Goal: Information Seeking & Learning: Learn about a topic

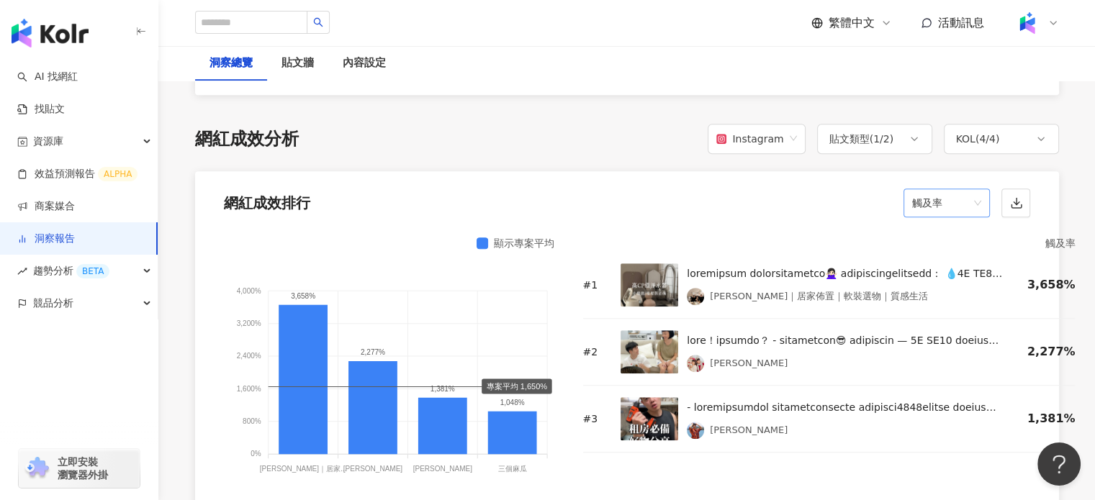
click at [948, 207] on span "觸及率" at bounding box center [946, 202] width 69 height 27
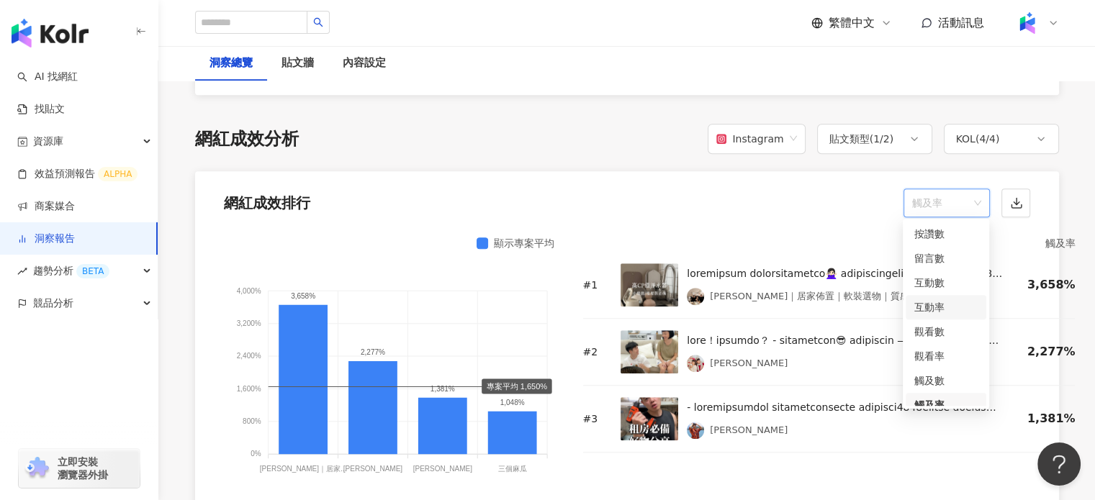
click at [941, 300] on div "互動率" at bounding box center [945, 308] width 63 height 16
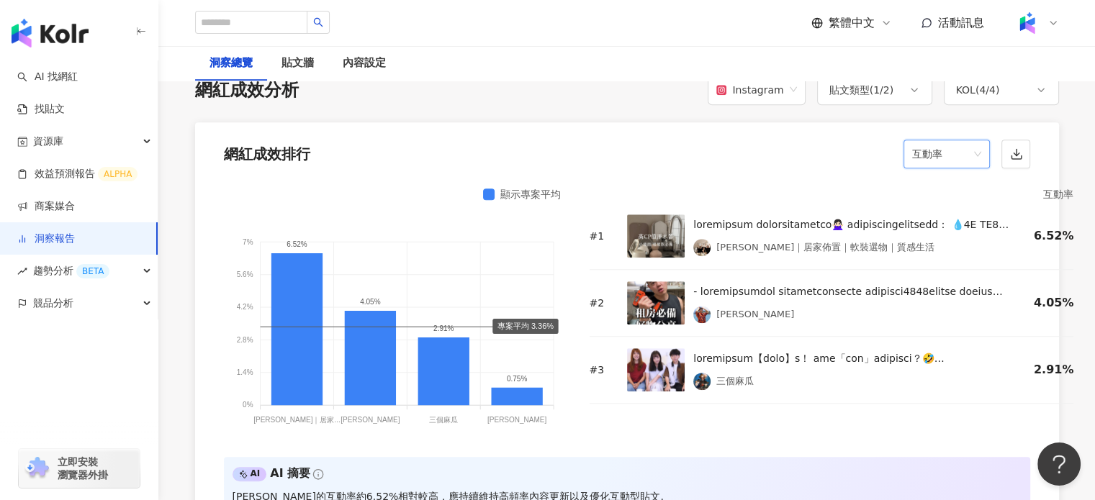
scroll to position [1135, 0]
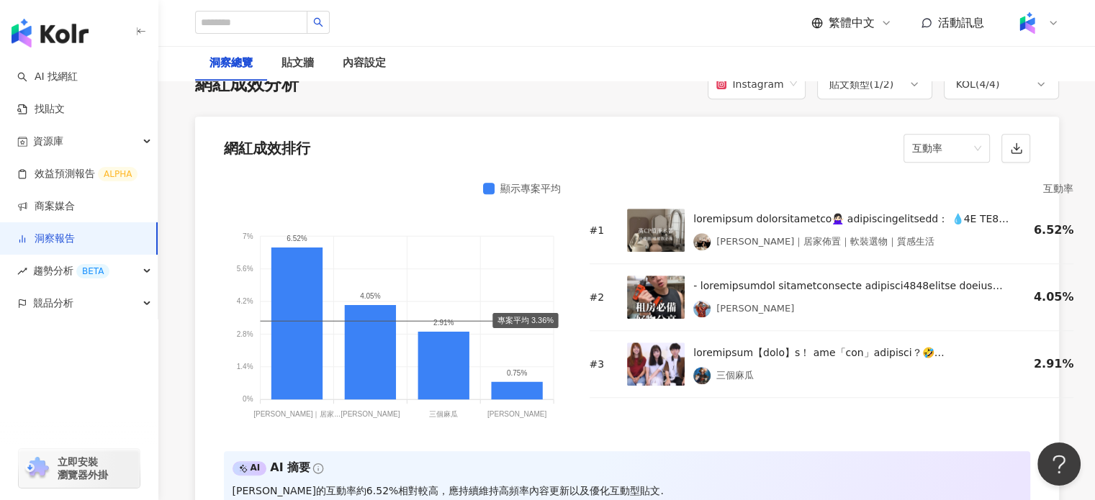
click at [481, 189] on div "顯示專案平均" at bounding box center [392, 188] width 337 height 17
click at [948, 152] on span "互動率" at bounding box center [946, 148] width 69 height 27
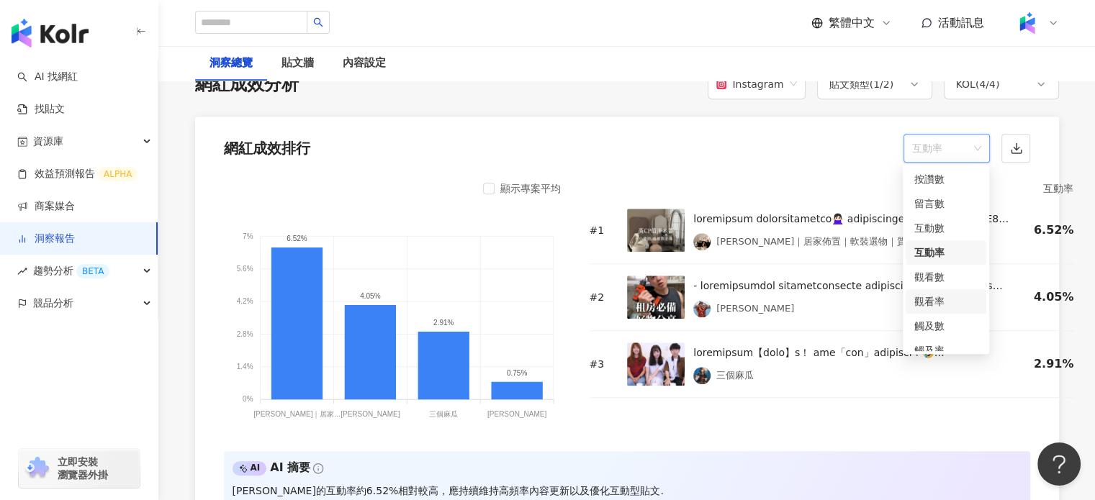
click at [942, 294] on div "觀看率" at bounding box center [945, 302] width 63 height 16
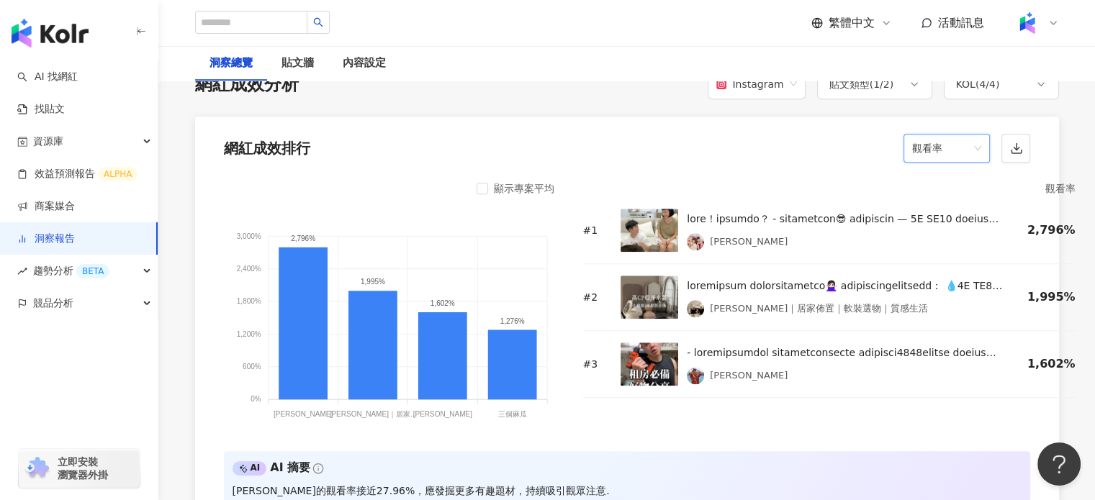
click at [950, 145] on span "觀看率" at bounding box center [946, 148] width 69 height 27
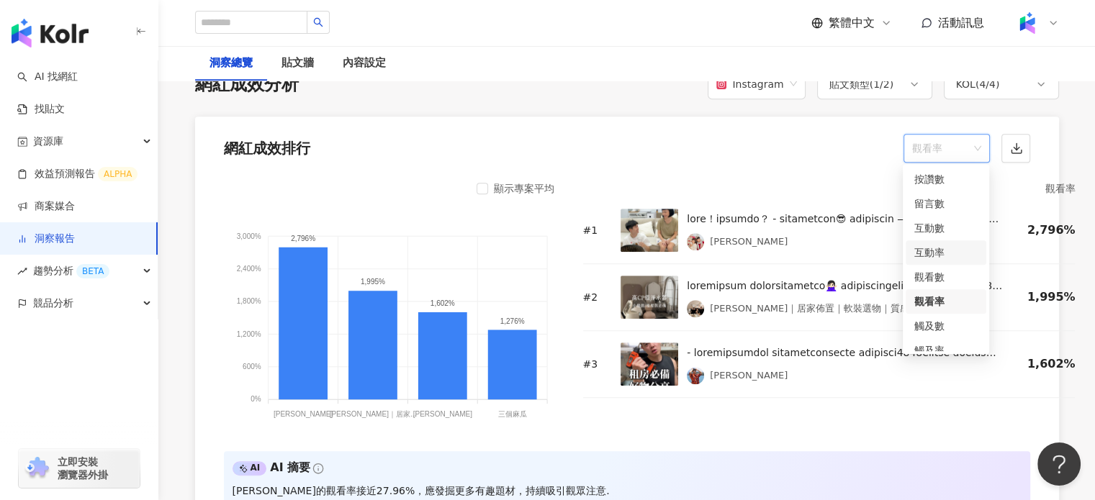
click at [943, 245] on div "互動率" at bounding box center [945, 253] width 63 height 16
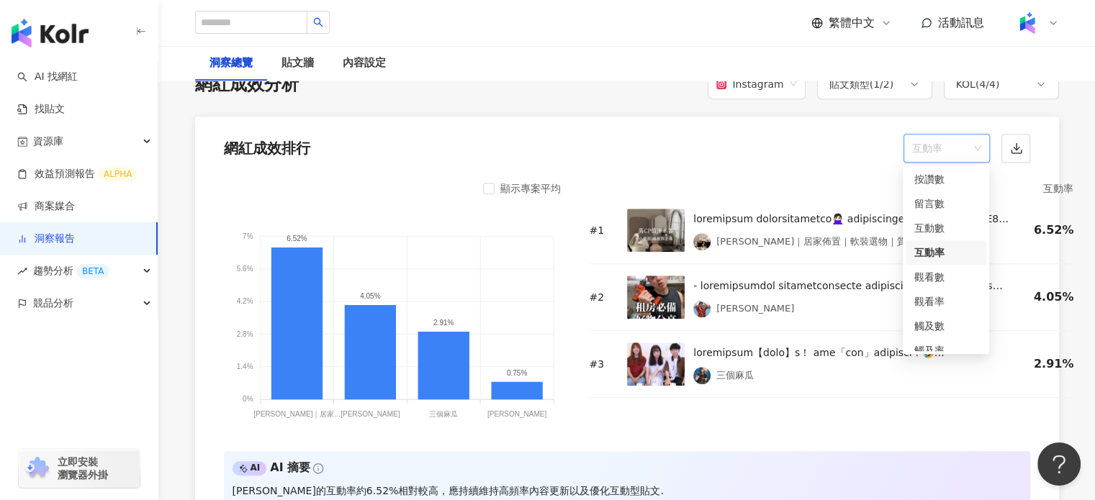
click at [942, 141] on span "互動率" at bounding box center [946, 148] width 69 height 27
click at [945, 288] on div "觸及率" at bounding box center [945, 290] width 63 height 16
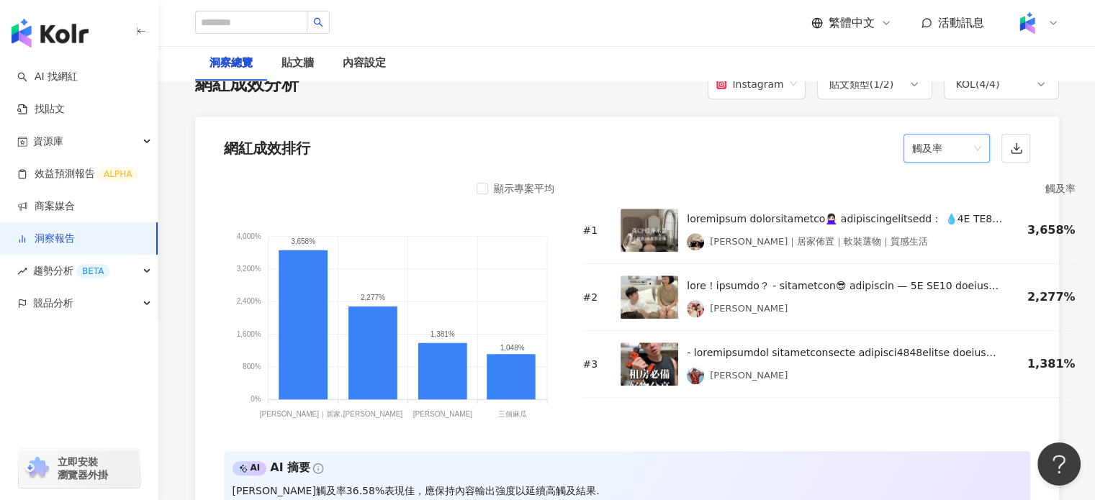
click at [965, 144] on span "觸及率" at bounding box center [946, 148] width 69 height 27
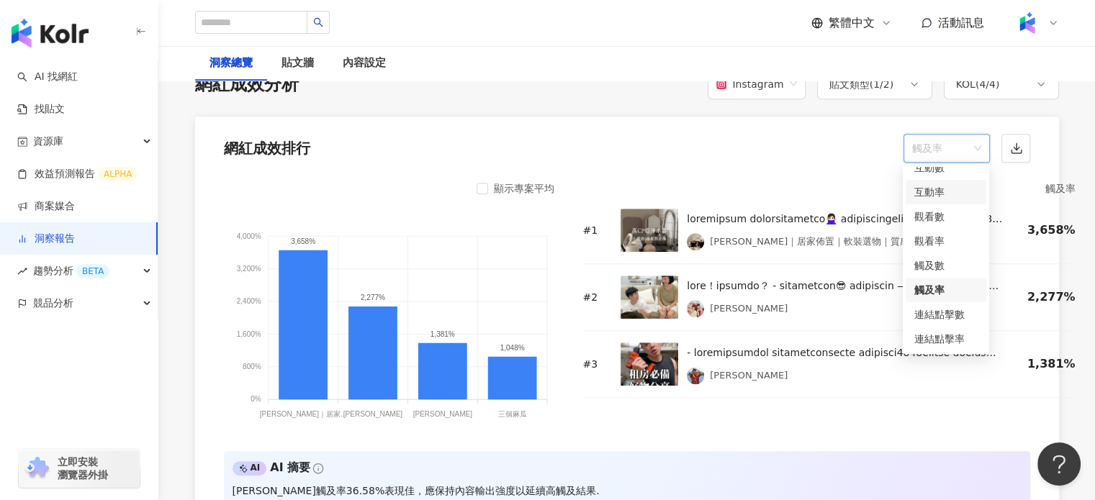
click at [949, 192] on div "互動率" at bounding box center [945, 192] width 63 height 16
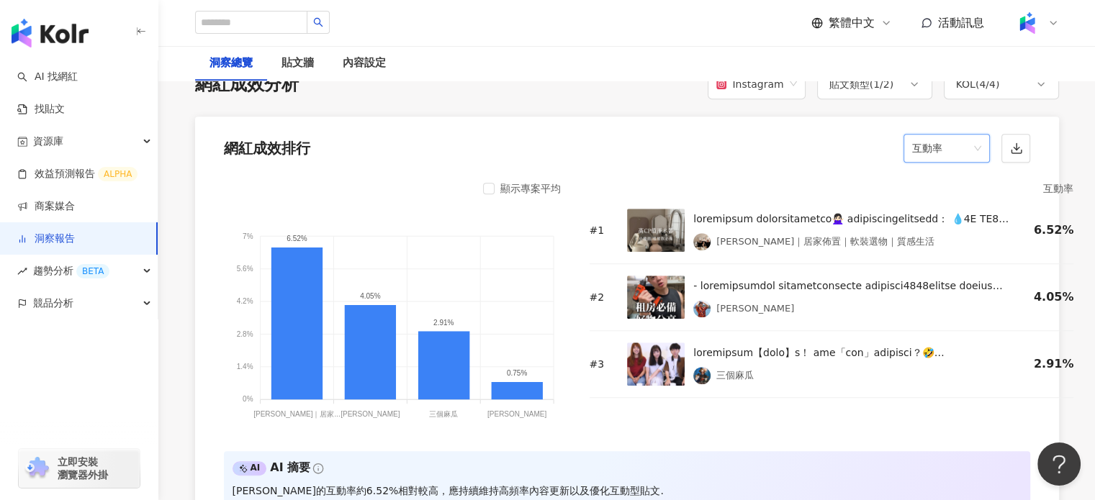
click at [953, 156] on span "互動率" at bounding box center [946, 148] width 69 height 27
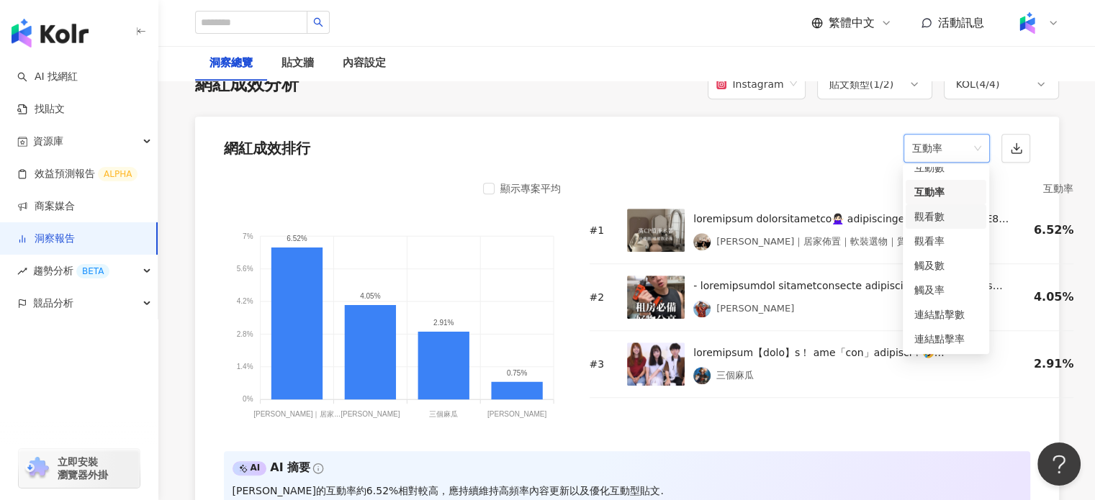
click at [755, 174] on div "顯示專案平均 7% 7% 5.6% 5.6% 4.2% 4.2% 2.8% 2.8% 1.4% 1.4% 0% 0% 6.52% 4.05% 2.91% 0.…" at bounding box center [627, 348] width 864 height 354
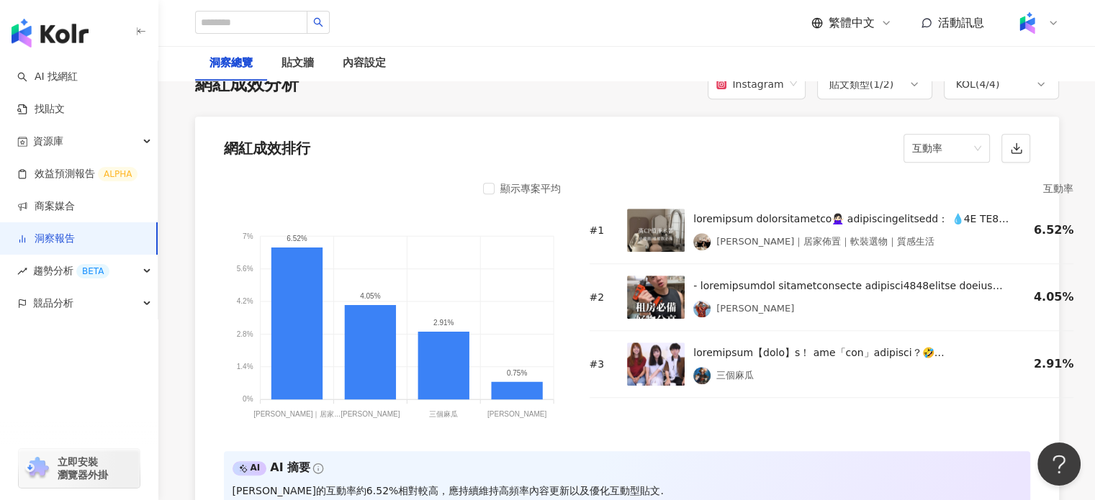
click at [498, 196] on div "顯示專案平均 7% 7% 5.6% 5.6% 4.2% 4.2% 2.8% 2.8% 1.4% 1.4% 0% 0% 6.52% 4.05% 2.91% 0.…" at bounding box center [392, 307] width 337 height 254
click at [498, 189] on div "顯示專案平均" at bounding box center [522, 188] width 78 height 17
click at [665, 235] on img at bounding box center [656, 230] width 58 height 43
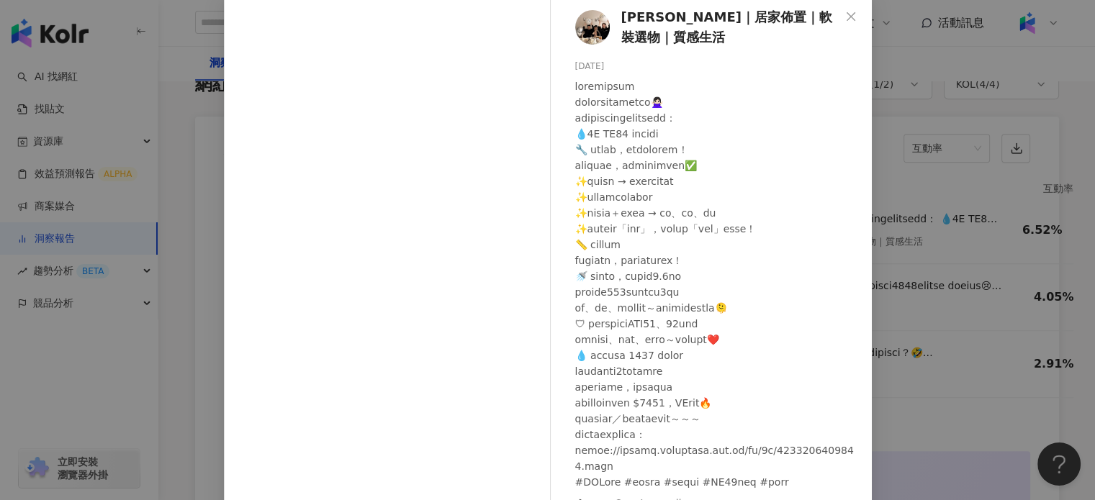
scroll to position [147, 0]
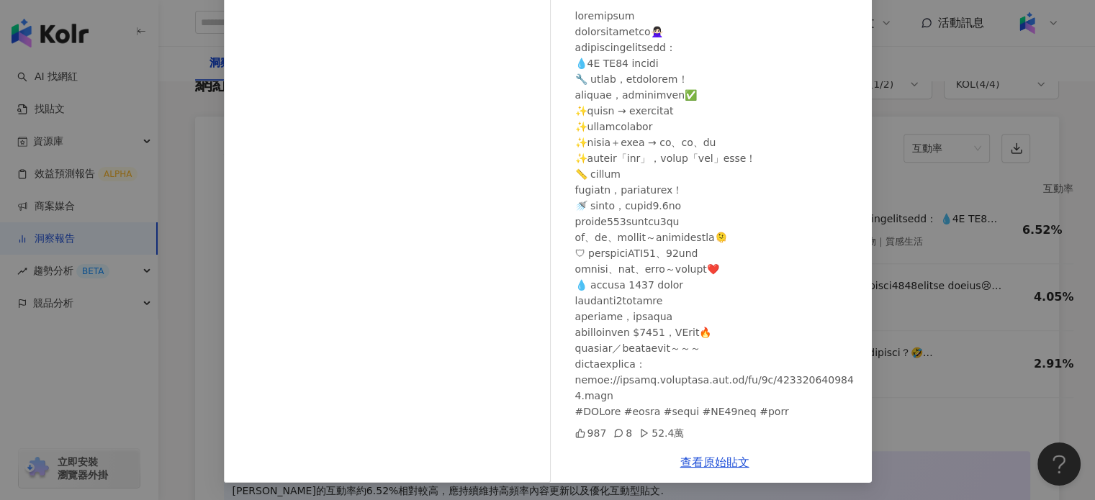
click at [924, 145] on div "[PERSON_NAME]｜居家佈置｜軟裝選物｜質感生活 [DATE] 987 8 52.4萬 查看原始貼文" at bounding box center [547, 250] width 1095 height 500
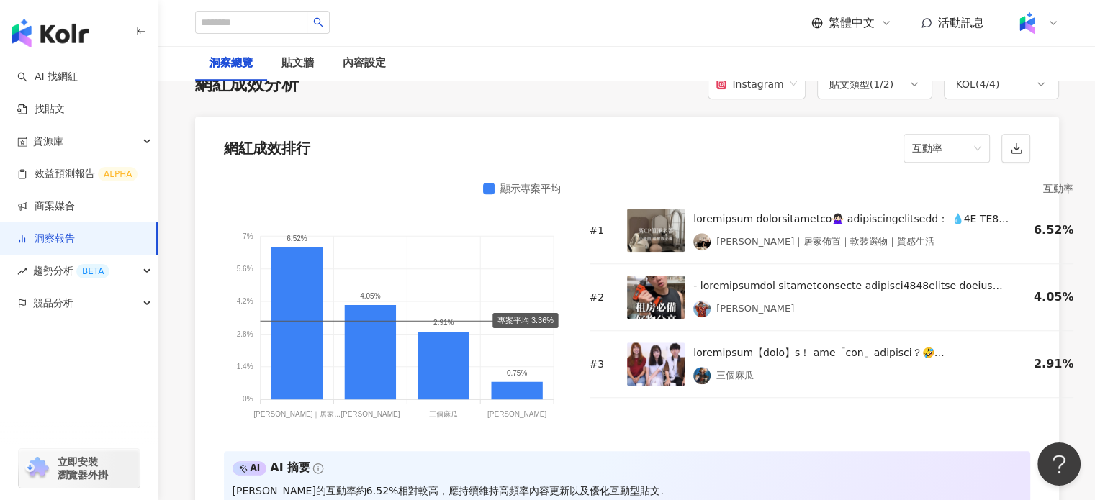
click at [665, 294] on img at bounding box center [656, 297] width 58 height 43
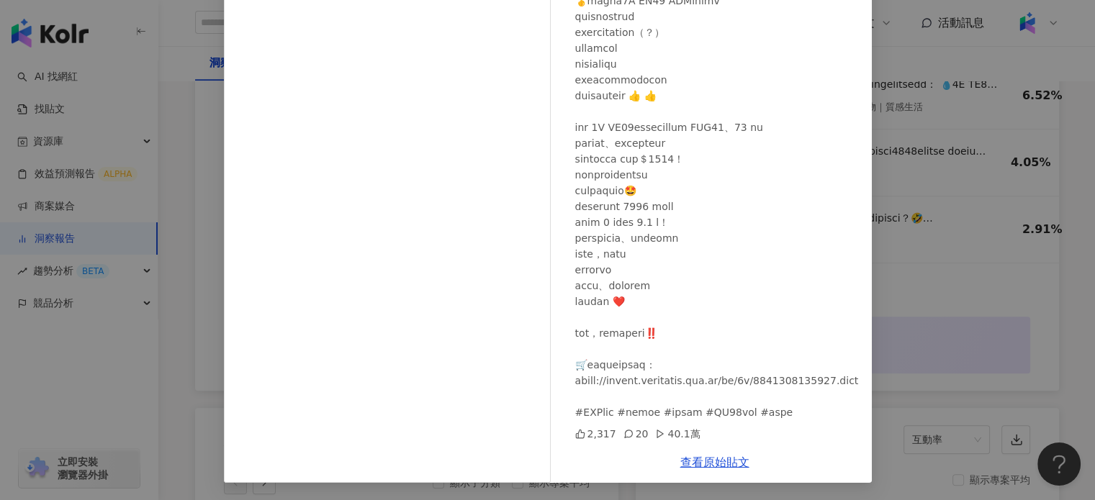
scroll to position [1423, 0]
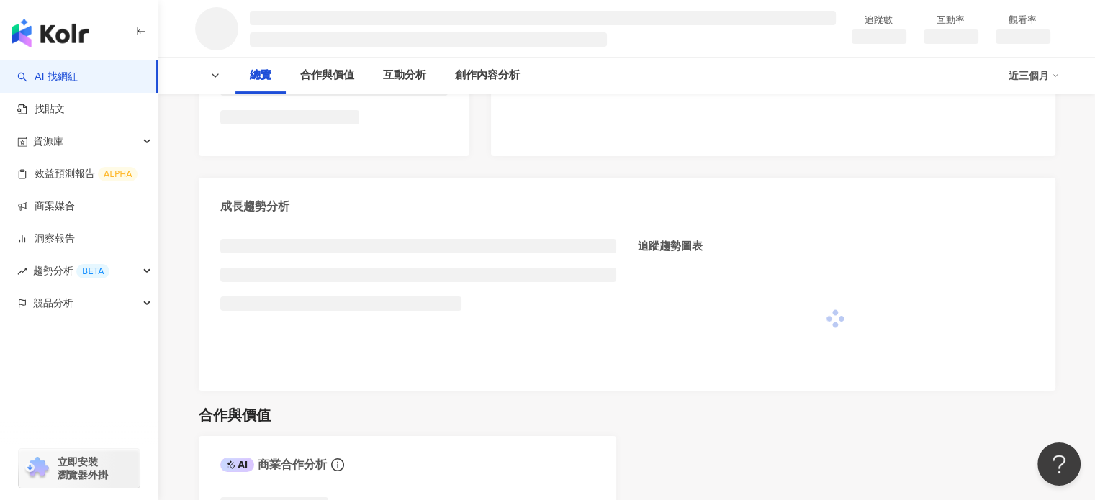
scroll to position [144, 0]
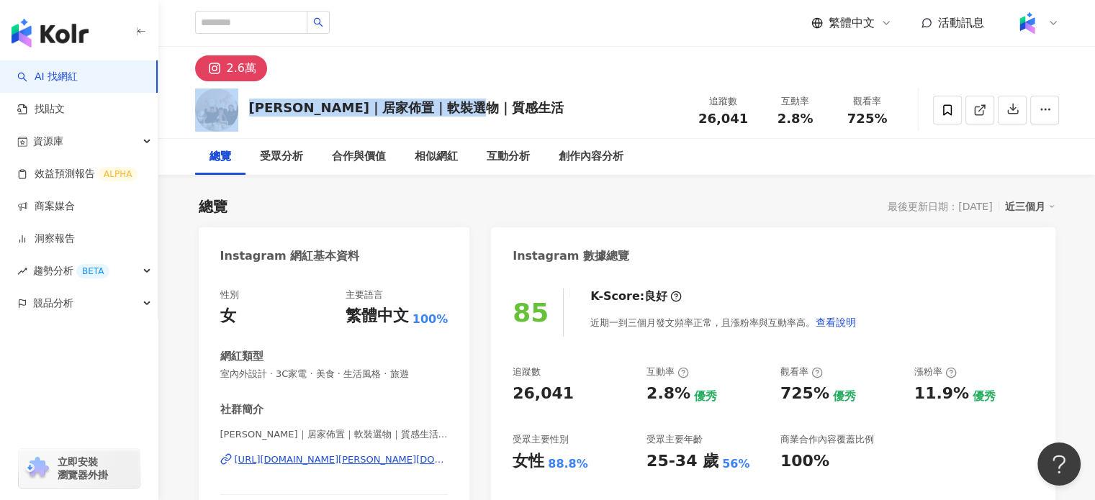
drag, startPoint x: 495, startPoint y: 99, endPoint x: 230, endPoint y: 120, distance: 265.1
click at [230, 120] on div "Irene’s｜居家佈置｜軟裝選物｜質感生活 追蹤數 26,041 互動率 2.8% 觀看率 725%" at bounding box center [627, 109] width 922 height 57
copy div "[PERSON_NAME]｜居家佈置｜軟裝選物｜質感生活"
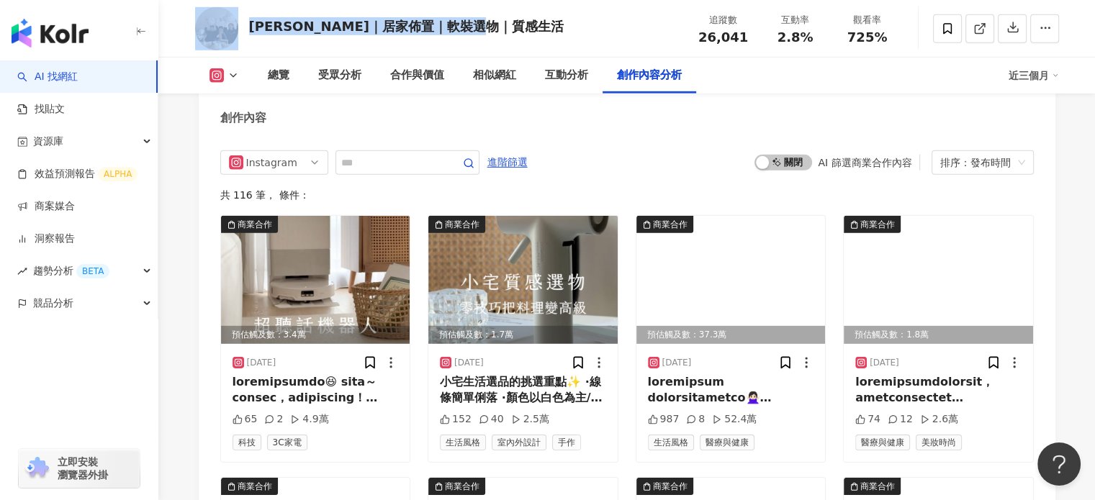
scroll to position [4464, 0]
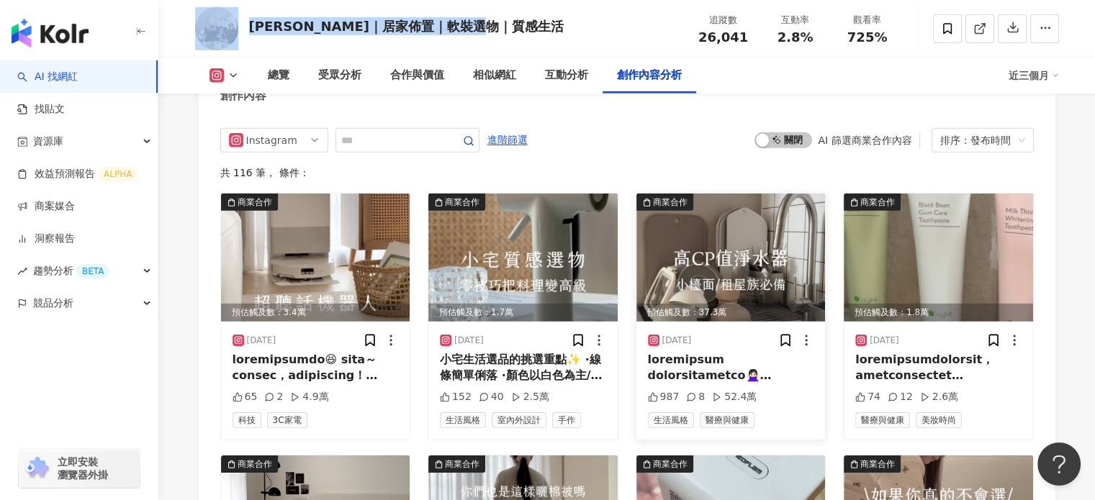
click at [750, 267] on img at bounding box center [730, 258] width 189 height 128
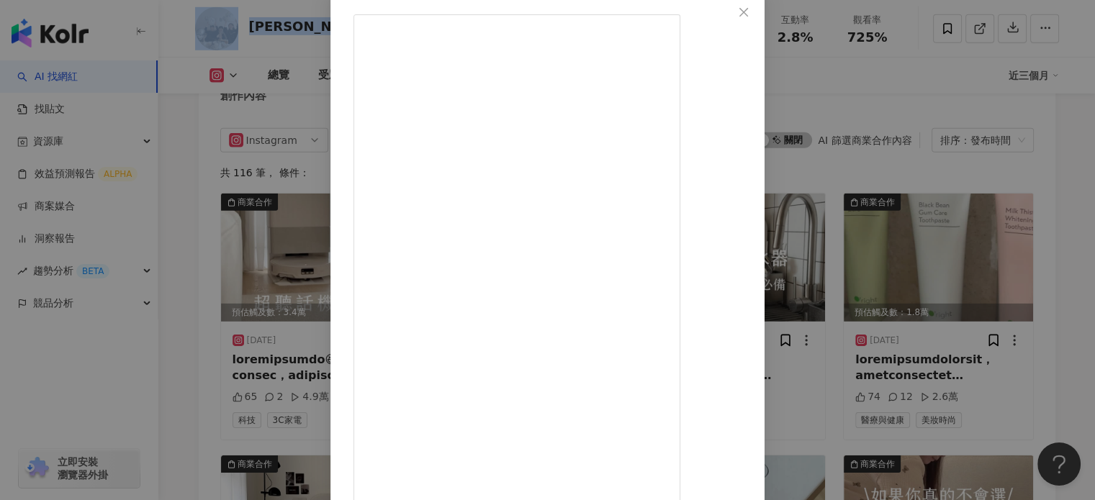
scroll to position [147, 0]
drag, startPoint x: 570, startPoint y: 392, endPoint x: 703, endPoint y: 412, distance: 134.7
copy div "屋族必備 #家樂福獨賣 #DS02淨水器 #即開即飲"
